Goal: Task Accomplishment & Management: Use online tool/utility

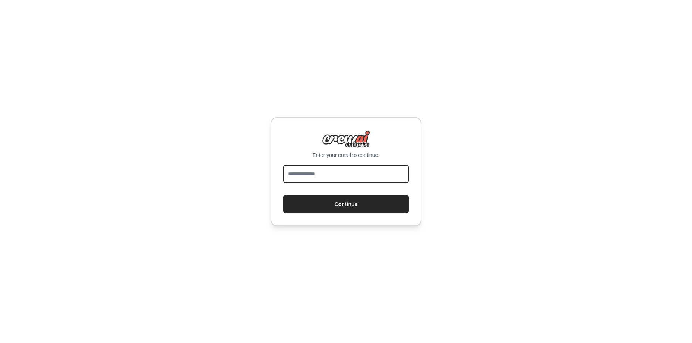
click at [332, 174] on input "email" at bounding box center [345, 174] width 125 height 18
type input "**********"
click at [283, 195] on button "Continue" at bounding box center [345, 204] width 125 height 18
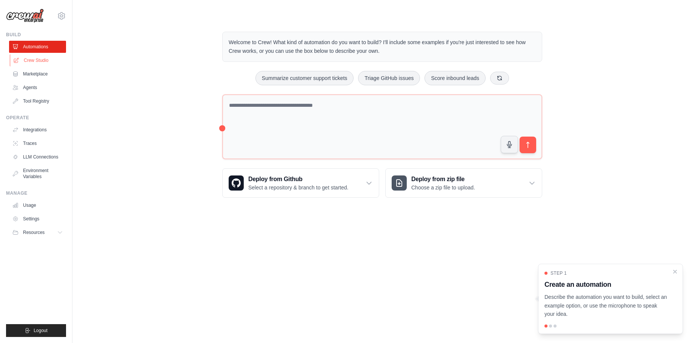
click at [39, 62] on link "Crew Studio" at bounding box center [38, 60] width 57 height 12
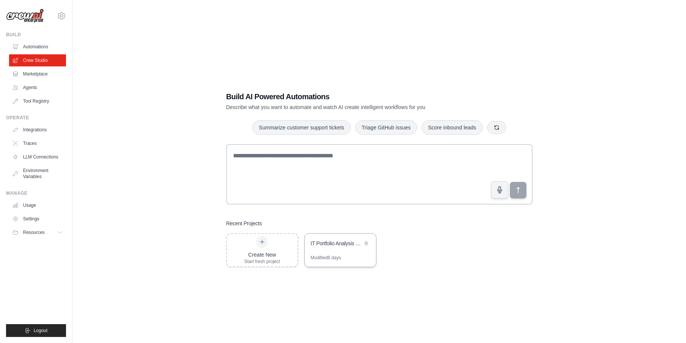
click at [330, 248] on div "IT Portfolio Analysis & Modernization Roadmap" at bounding box center [337, 243] width 52 height 9
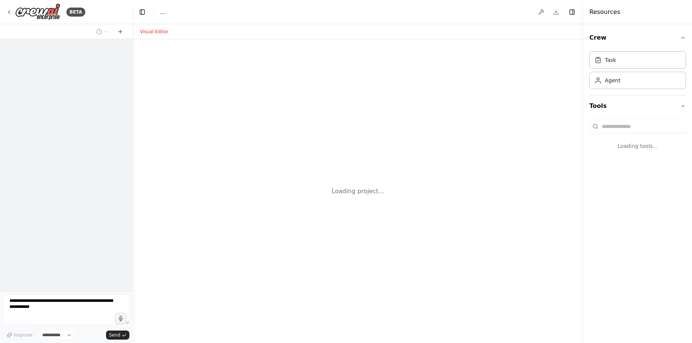
select select "****"
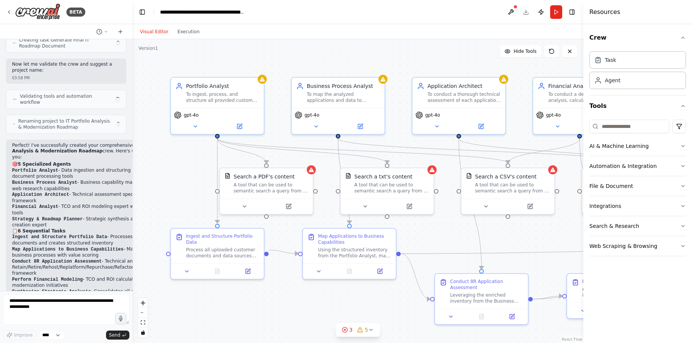
scroll to position [1513, 0]
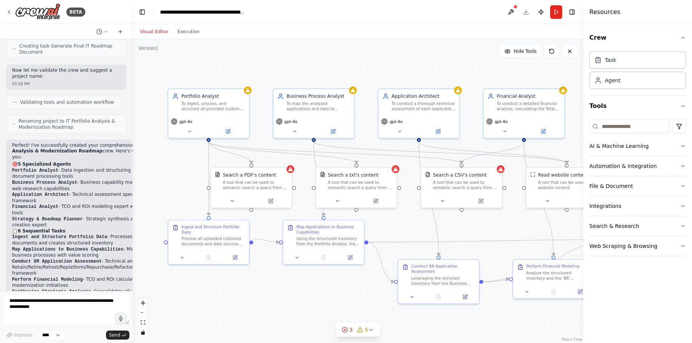
drag, startPoint x: 453, startPoint y: 59, endPoint x: 406, endPoint y: 64, distance: 47.1
drag, startPoint x: 406, startPoint y: 64, endPoint x: 385, endPoint y: 62, distance: 21.3
click at [385, 62] on div ".deletable-edge-delete-btn { width: 20px; height: 20px; border: 0px solid #ffff…" at bounding box center [357, 191] width 451 height 304
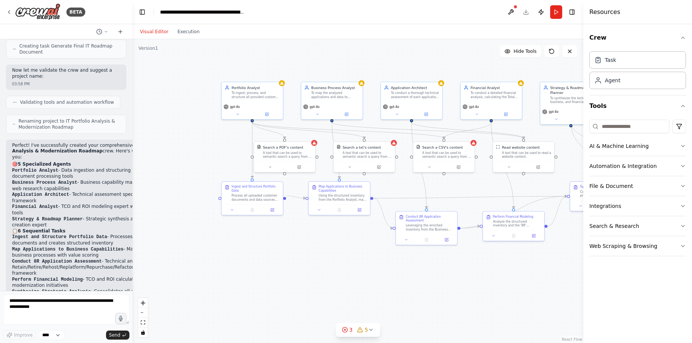
drag, startPoint x: 388, startPoint y: 62, endPoint x: 367, endPoint y: 63, distance: 21.5
drag, startPoint x: 367, startPoint y: 63, endPoint x: 331, endPoint y: 59, distance: 36.4
click at [331, 59] on div ".deletable-edge-delete-btn { width: 20px; height: 20px; border: 0px solid #ffff…" at bounding box center [357, 191] width 451 height 304
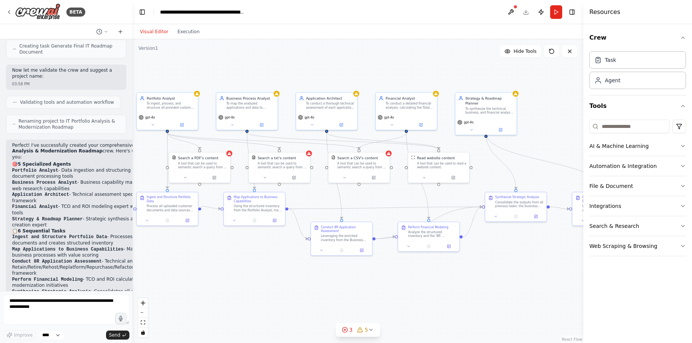
drag, startPoint x: 359, startPoint y: 62, endPoint x: 274, endPoint y: 73, distance: 85.5
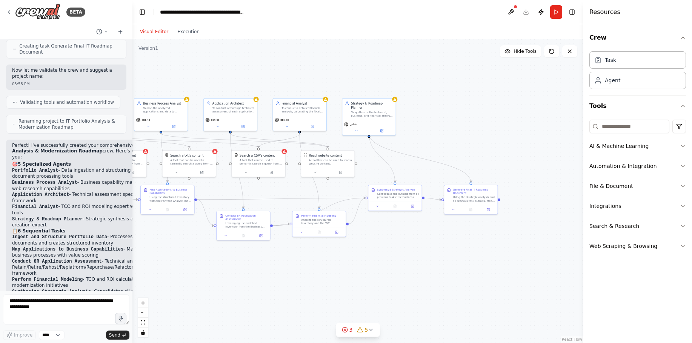
drag, startPoint x: 463, startPoint y: 239, endPoint x: 383, endPoint y: 249, distance: 80.9
click at [383, 249] on div ".deletable-edge-delete-btn { width: 20px; height: 20px; border: 0px solid #ffff…" at bounding box center [357, 191] width 451 height 304
drag, startPoint x: 383, startPoint y: 249, endPoint x: 383, endPoint y: 268, distance: 19.2
click at [383, 268] on div ".deletable-edge-delete-btn { width: 20px; height: 20px; border: 0px solid #ffff…" at bounding box center [357, 191] width 451 height 304
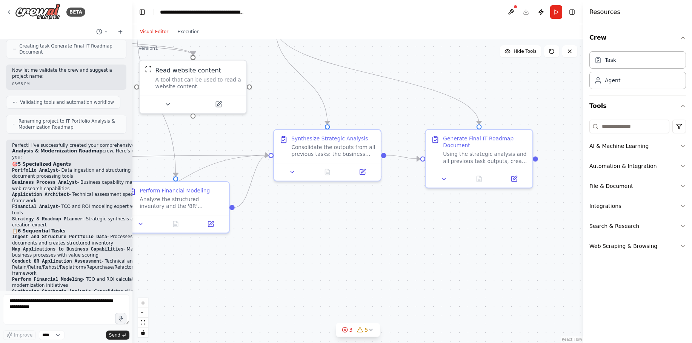
drag, startPoint x: 397, startPoint y: 228, endPoint x: 358, endPoint y: 243, distance: 41.4
drag, startPoint x: 358, startPoint y: 243, endPoint x: 323, endPoint y: 246, distance: 34.9
click at [323, 246] on div ".deletable-edge-delete-btn { width: 20px; height: 20px; border: 0px solid #ffff…" at bounding box center [357, 191] width 451 height 304
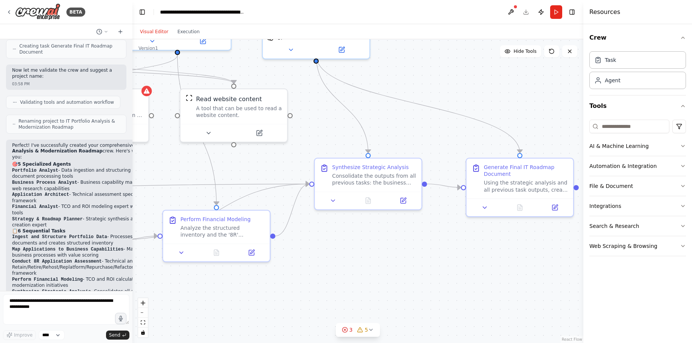
drag, startPoint x: 334, startPoint y: 236, endPoint x: 374, endPoint y: 264, distance: 49.8
click at [374, 264] on div ".deletable-edge-delete-btn { width: 20px; height: 20px; border: 0px solid #ffff…" at bounding box center [357, 191] width 451 height 304
drag, startPoint x: 374, startPoint y: 264, endPoint x: 340, endPoint y: 254, distance: 35.7
click at [340, 254] on div ".deletable-edge-delete-btn { width: 20px; height: 20px; border: 0px solid #ffff…" at bounding box center [357, 191] width 451 height 304
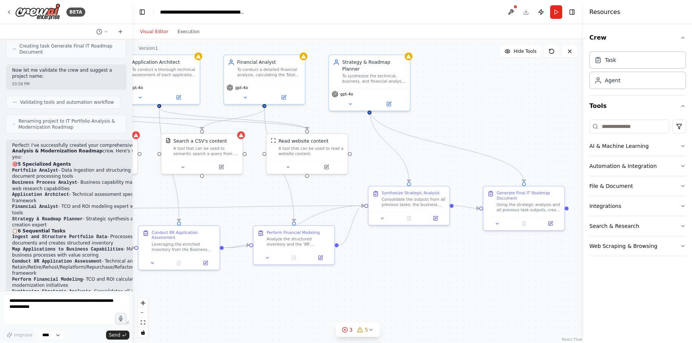
drag, startPoint x: 339, startPoint y: 258, endPoint x: 386, endPoint y: 263, distance: 47.4
drag, startPoint x: 386, startPoint y: 263, endPoint x: 366, endPoint y: 267, distance: 21.2
click at [366, 267] on div ".deletable-edge-delete-btn { width: 20px; height: 20px; border: 0px solid #ffff…" at bounding box center [357, 191] width 451 height 304
click at [352, 100] on icon at bounding box center [349, 102] width 5 height 5
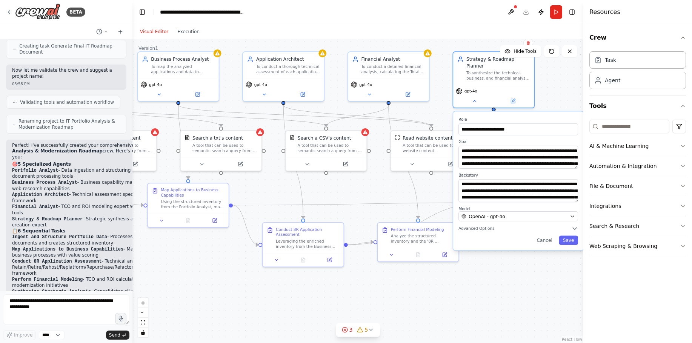
drag, startPoint x: 195, startPoint y: 289, endPoint x: 319, endPoint y: 286, distance: 124.1
drag, startPoint x: 319, startPoint y: 286, endPoint x: 163, endPoint y: 221, distance: 168.8
click at [163, 221] on icon at bounding box center [161, 218] width 5 height 5
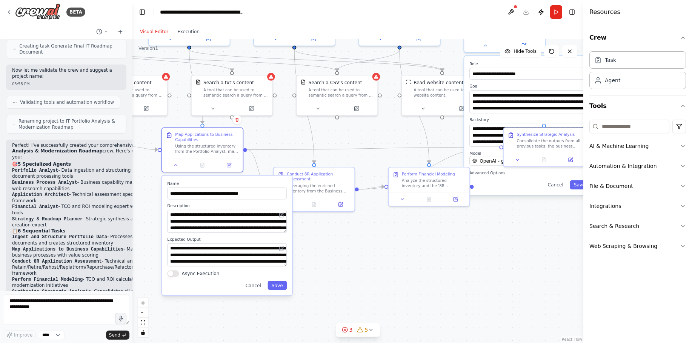
drag, startPoint x: 341, startPoint y: 296, endPoint x: 352, endPoint y: 240, distance: 56.5
drag, startPoint x: 352, startPoint y: 240, endPoint x: 317, endPoint y: 262, distance: 41.5
click at [317, 262] on div ".deletable-edge-delete-btn { width: 20px; height: 20px; border: 0px solid #ffff…" at bounding box center [357, 191] width 451 height 304
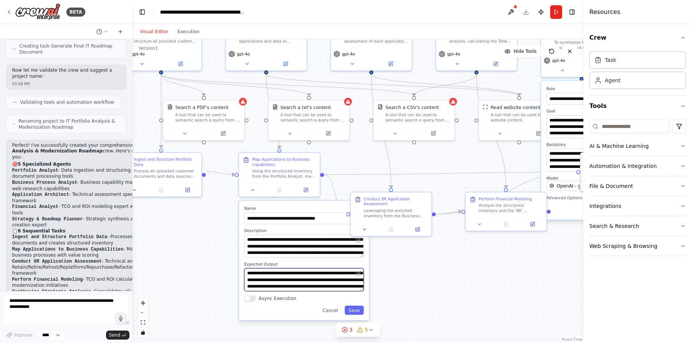
drag, startPoint x: 345, startPoint y: 273, endPoint x: 423, endPoint y: 298, distance: 81.2
drag, startPoint x: 423, startPoint y: 298, endPoint x: 178, endPoint y: 228, distance: 254.5
click at [178, 228] on div ".deletable-edge-delete-btn { width: 20px; height: 20px; border: 0px solid #ffff…" at bounding box center [357, 191] width 451 height 304
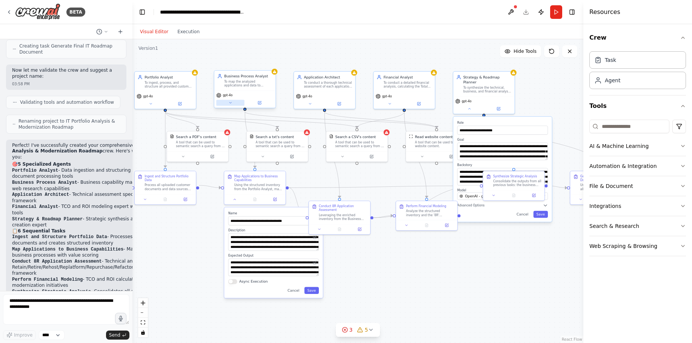
click at [230, 103] on icon at bounding box center [230, 102] width 2 height 1
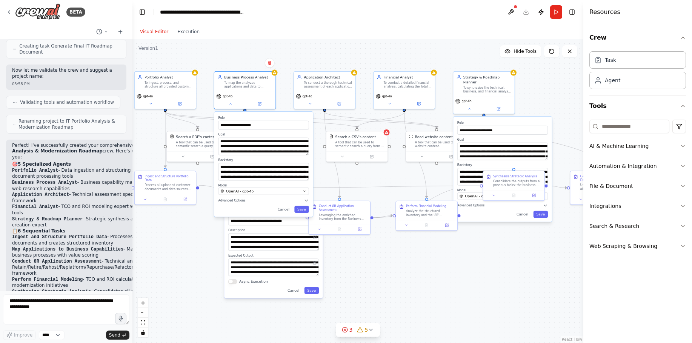
click at [309, 55] on div ".deletable-edge-delete-btn { width: 20px; height: 20px; border: 0px solid #ffff…" at bounding box center [357, 191] width 451 height 304
click at [394, 263] on div ".deletable-edge-delete-btn { width: 20px; height: 20px; border: 0px solid #ffff…" at bounding box center [357, 191] width 451 height 304
click at [229, 105] on button at bounding box center [230, 103] width 28 height 6
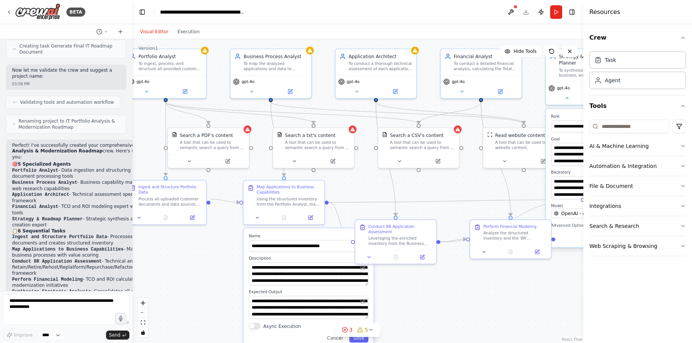
drag, startPoint x: 197, startPoint y: 227, endPoint x: 202, endPoint y: 259, distance: 31.7
click at [202, 259] on div ".deletable-edge-delete-btn { width: 20px; height: 20px; border: 0px solid #ffff…" at bounding box center [357, 191] width 451 height 304
drag, startPoint x: 202, startPoint y: 259, endPoint x: 190, endPoint y: 258, distance: 12.5
click at [190, 258] on div ".deletable-edge-delete-btn { width: 20px; height: 20px; border: 0px solid #ffff…" at bounding box center [357, 191] width 451 height 304
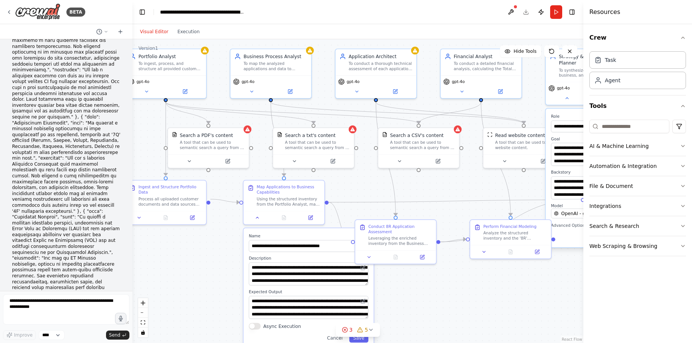
scroll to position [0, 0]
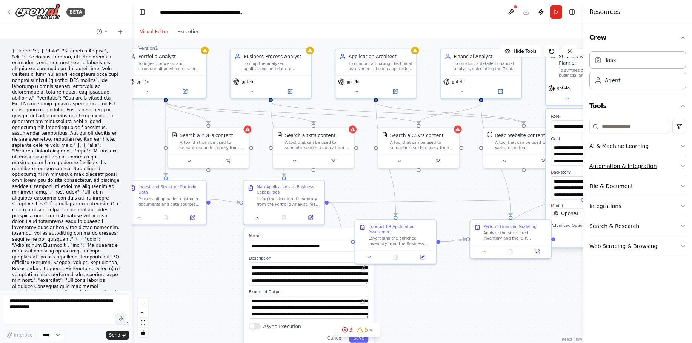
click at [680, 165] on icon "button" at bounding box center [682, 166] width 6 height 6
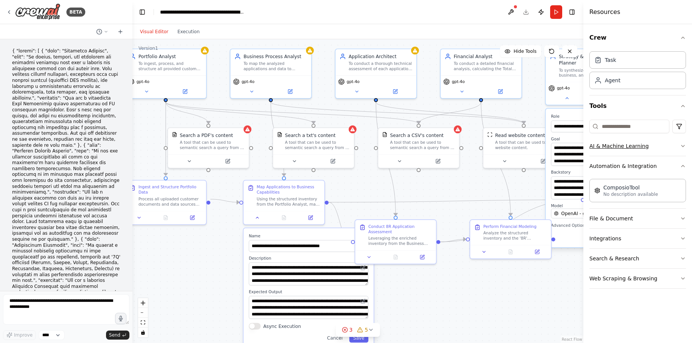
click at [682, 146] on icon "button" at bounding box center [682, 146] width 6 height 6
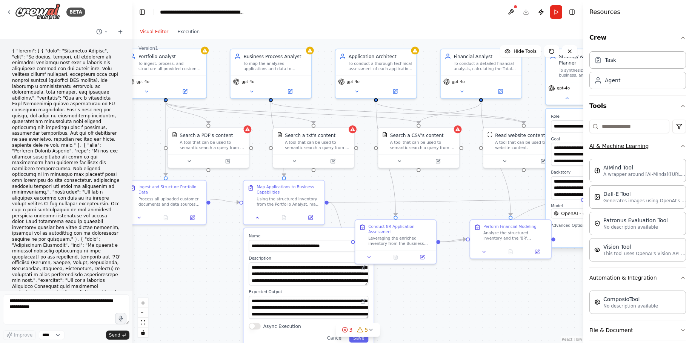
click at [679, 146] on icon "button" at bounding box center [682, 146] width 6 height 6
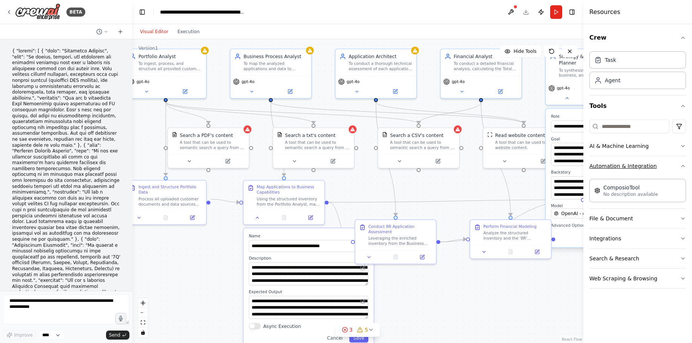
click at [681, 164] on icon "button" at bounding box center [682, 166] width 6 height 6
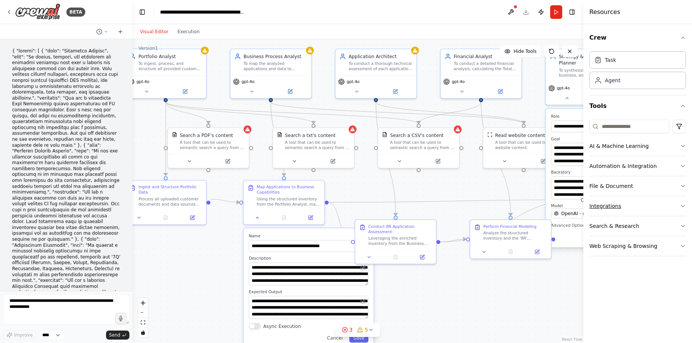
click at [682, 206] on icon "button" at bounding box center [682, 206] width 3 height 2
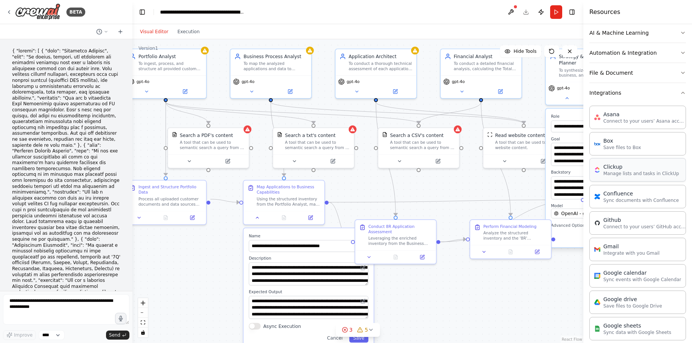
scroll to position [151, 0]
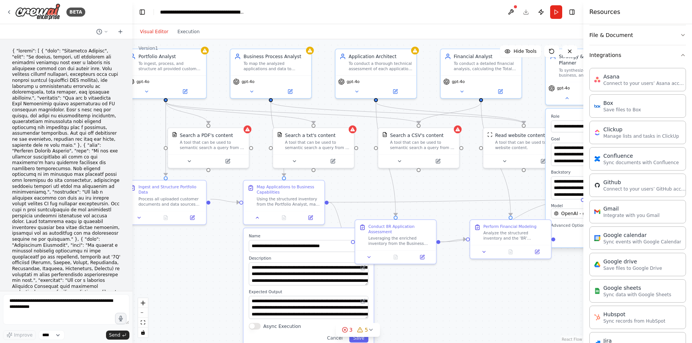
click at [554, 307] on div ".deletable-edge-delete-btn { width: 20px; height: 20px; border: 0px solid #ffff…" at bounding box center [357, 191] width 451 height 304
click at [679, 55] on icon "button" at bounding box center [682, 55] width 6 height 6
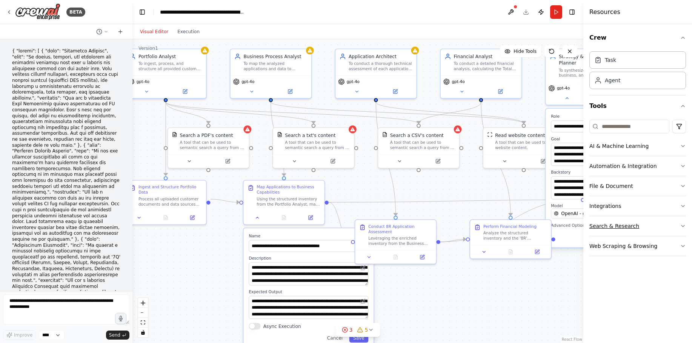
click at [681, 224] on icon "button" at bounding box center [682, 226] width 6 height 6
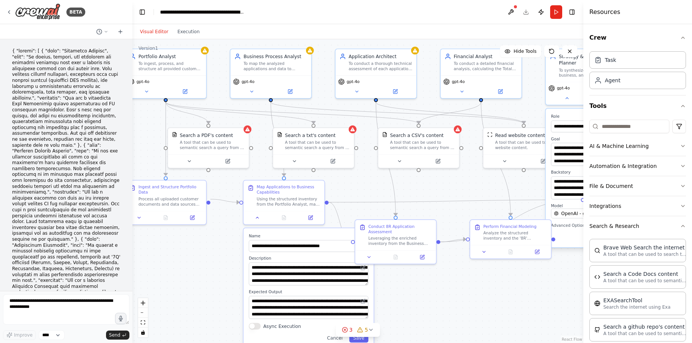
click at [545, 288] on div ".deletable-edge-delete-btn { width: 20px; height: 20px; border: 0px solid #ffff…" at bounding box center [357, 191] width 451 height 304
